Goal: Check status: Check status

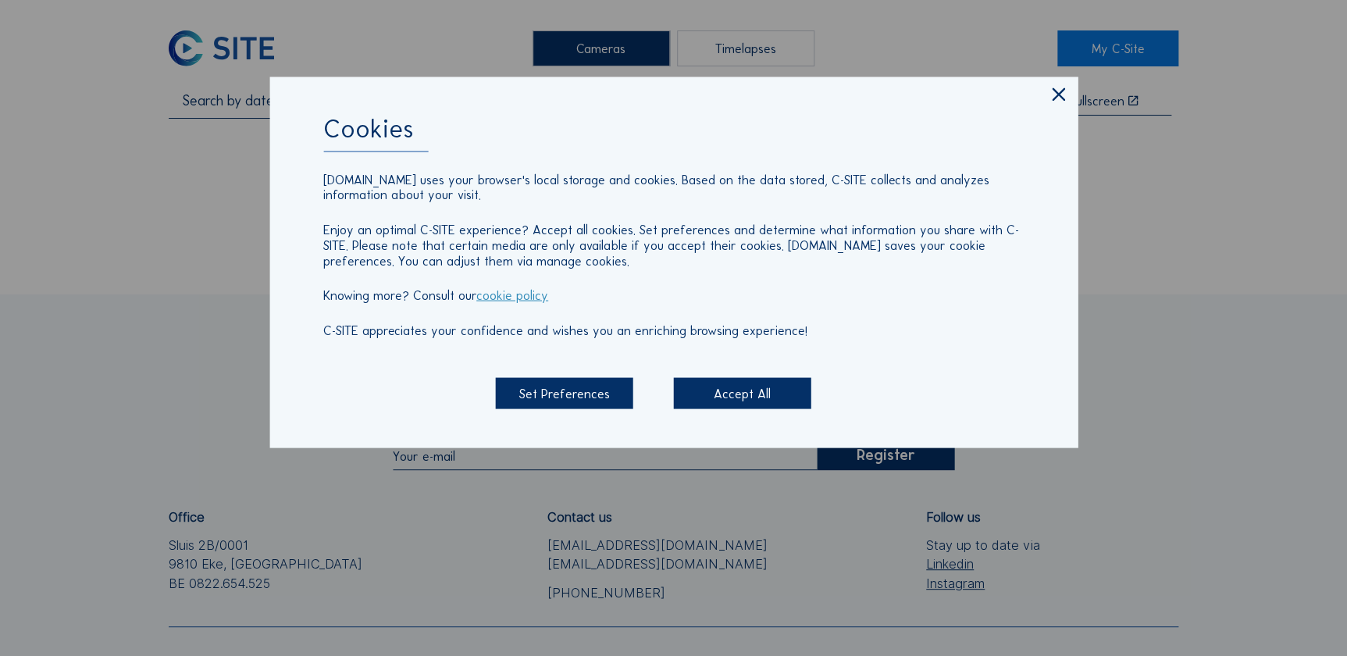
click at [724, 394] on div "Accept All" at bounding box center [742, 393] width 137 height 30
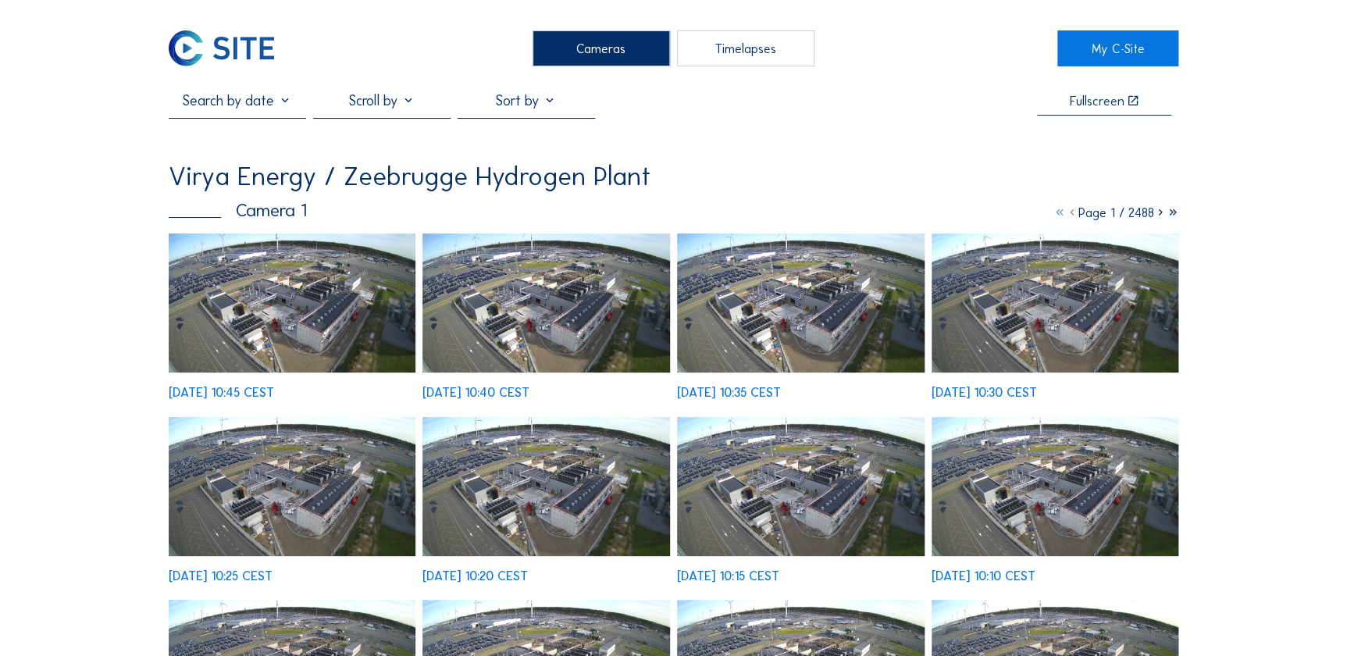
click at [196, 275] on img at bounding box center [293, 302] width 248 height 139
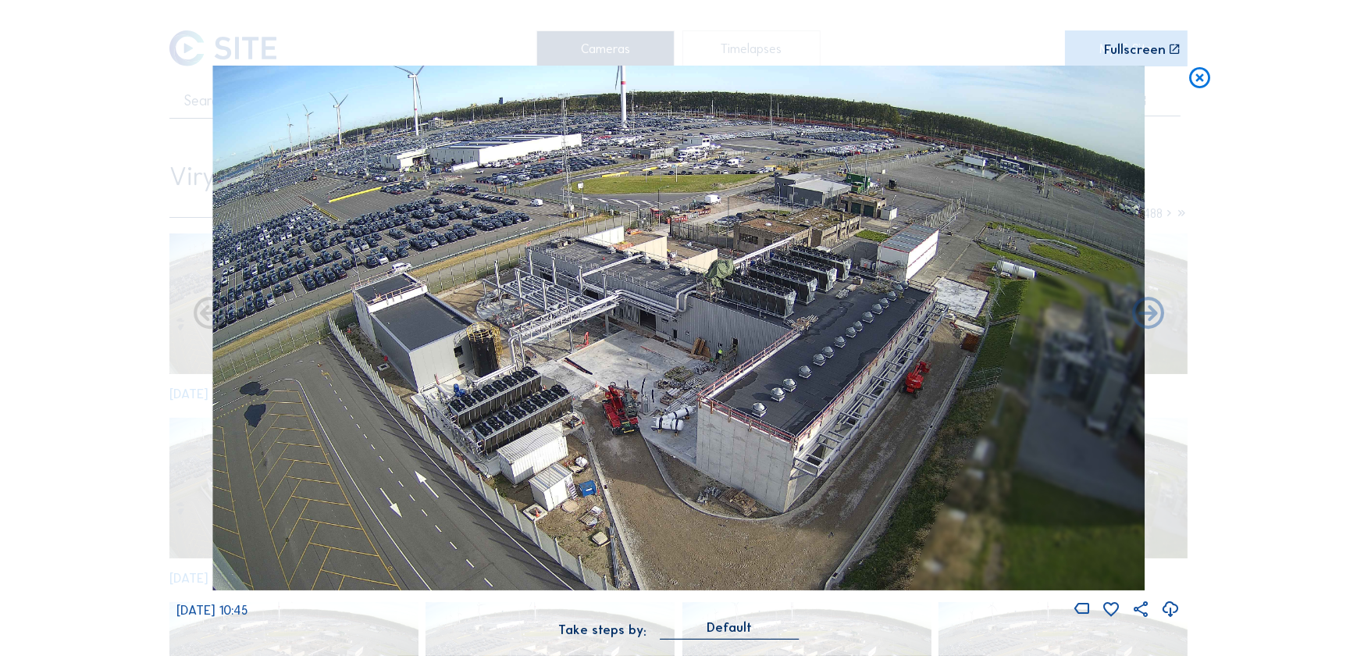
click at [1188, 81] on icon at bounding box center [1200, 79] width 26 height 27
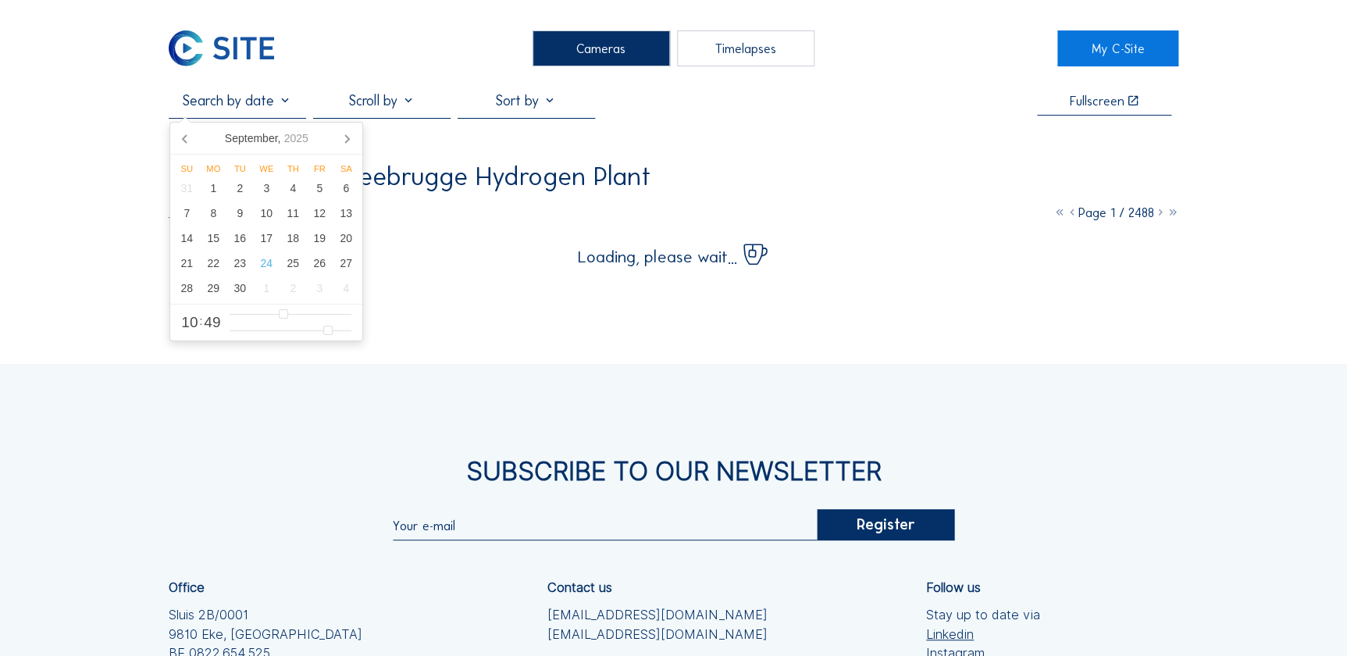
click at [287, 109] on input "text" at bounding box center [237, 100] width 137 height 17
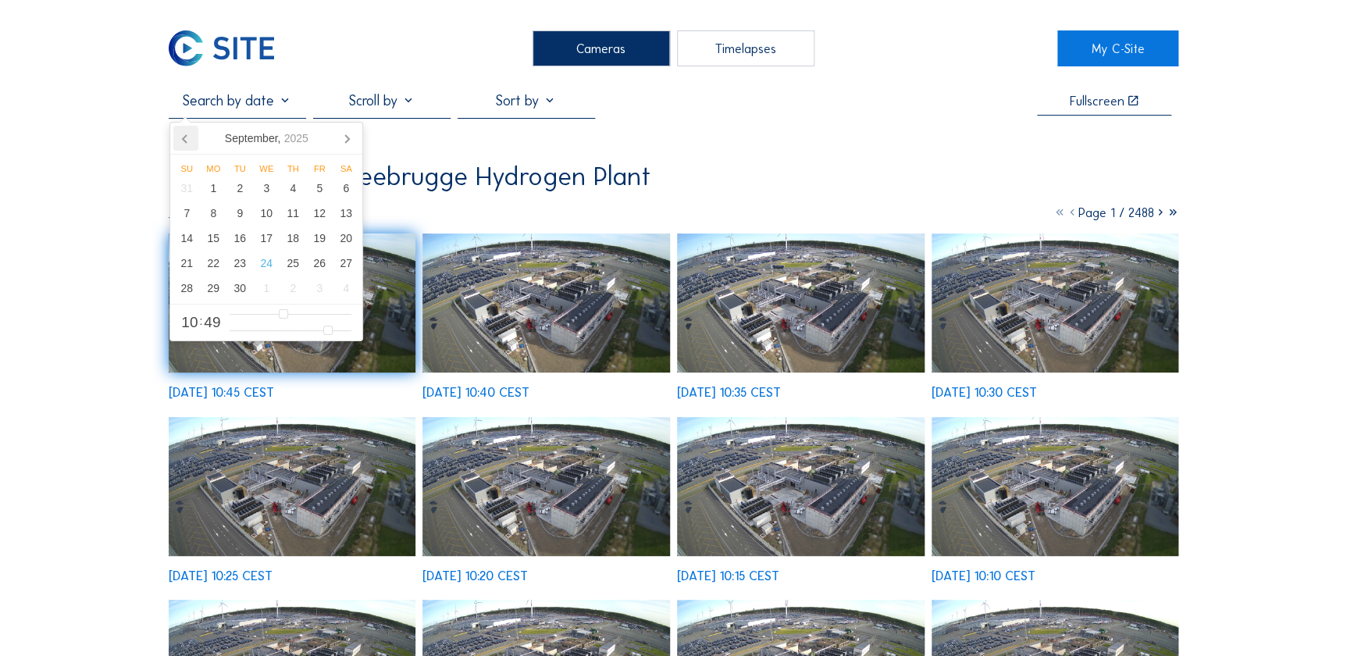
click at [191, 137] on icon at bounding box center [185, 138] width 25 height 25
click at [187, 137] on icon at bounding box center [185, 138] width 25 height 25
click at [301, 218] on div "10" at bounding box center [293, 213] width 27 height 25
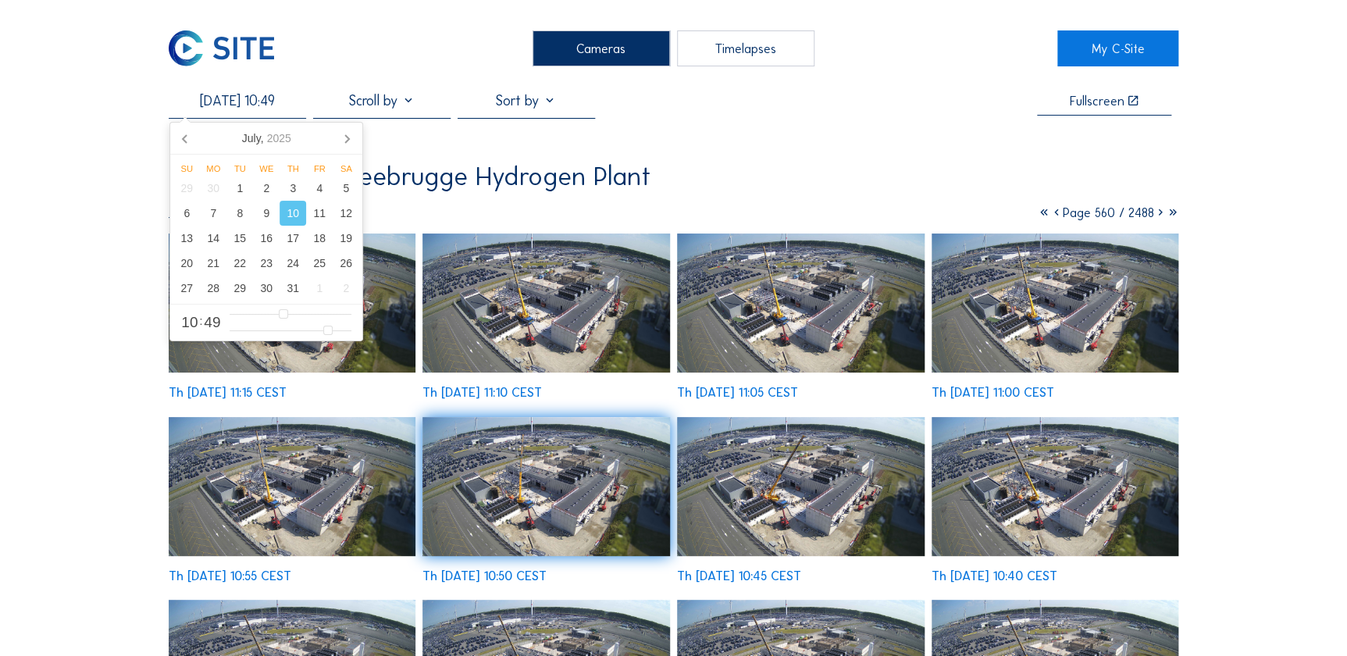
type input "10/07/2025 10:49"
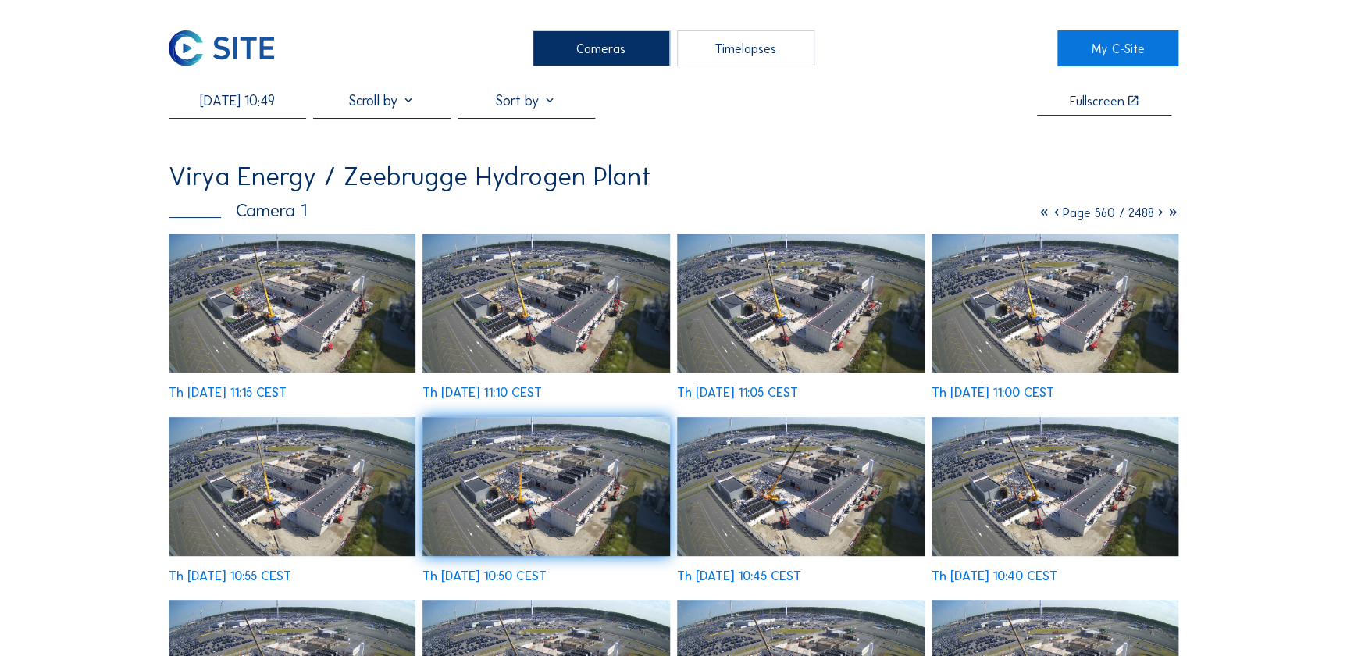
click at [549, 357] on img at bounding box center [546, 302] width 248 height 139
